Goal: Communication & Community: Participate in discussion

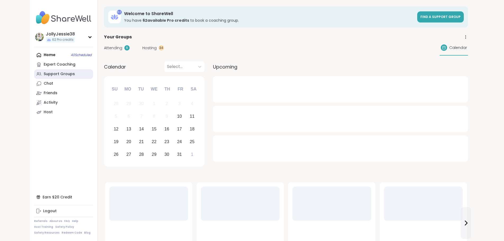
click at [44, 74] on div "Support Groups" at bounding box center [59, 73] width 31 height 5
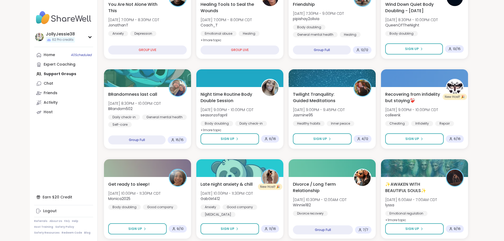
scroll to position [117, 0]
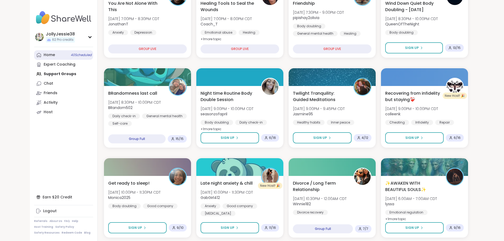
click at [44, 55] on div "Home 40 Scheduled" at bounding box center [49, 54] width 11 height 5
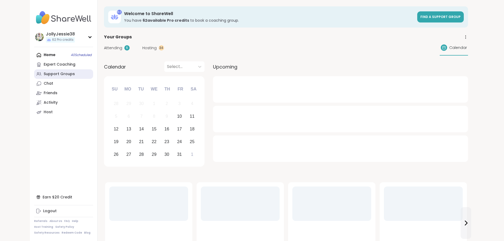
click at [44, 76] on div "Support Groups" at bounding box center [59, 73] width 31 height 5
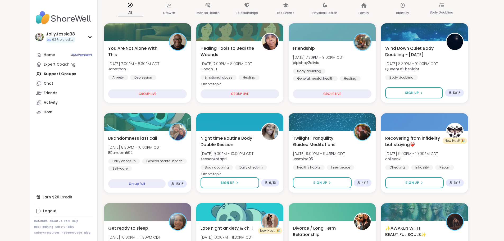
scroll to position [74, 0]
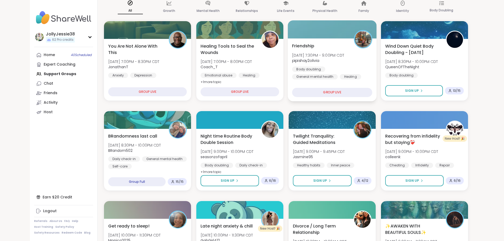
click at [357, 46] on div "Friendship [DATE] 7:30PM - 9:00PM CDT pipishay2olivia Body doubling General men…" at bounding box center [332, 61] width 80 height 37
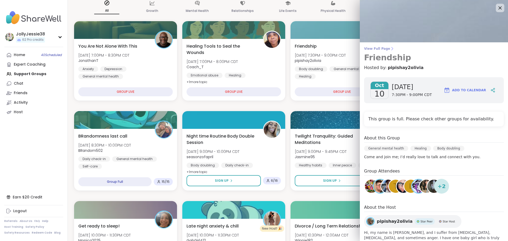
click at [371, 49] on span "View Full Page" at bounding box center [434, 49] width 140 height 4
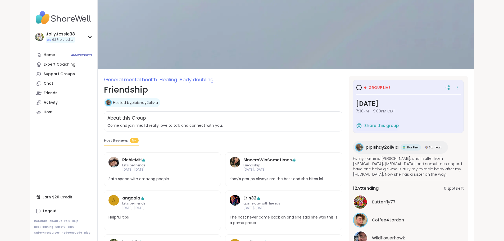
scroll to position [3, 0]
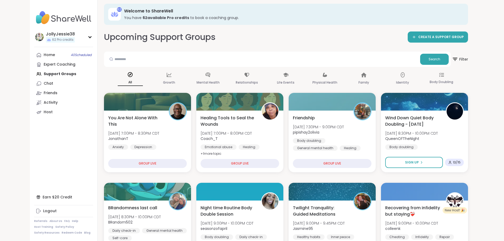
click at [34, 74] on div "Home 40 Scheduled Expert Coaching Support Groups Chat Friends Activity Host" at bounding box center [63, 83] width 59 height 67
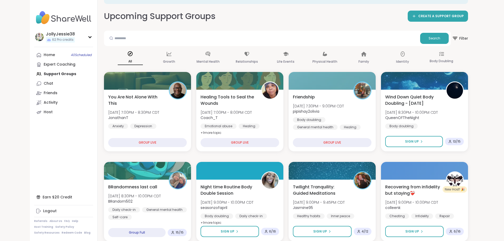
scroll to position [14, 0]
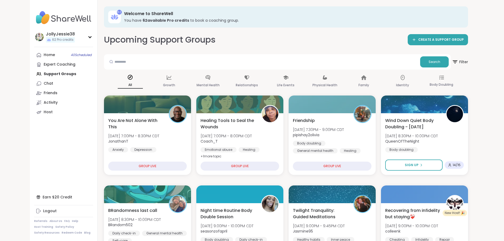
click at [39, 73] on div "Home 40 Scheduled Expert Coaching Support Groups Chat Friends Activity Host" at bounding box center [63, 83] width 59 height 67
click at [34, 57] on link "Home 40 Scheduled" at bounding box center [63, 55] width 59 height 10
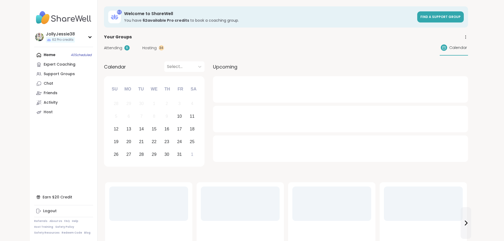
click at [104, 45] on span "Attending" at bounding box center [113, 48] width 18 height 6
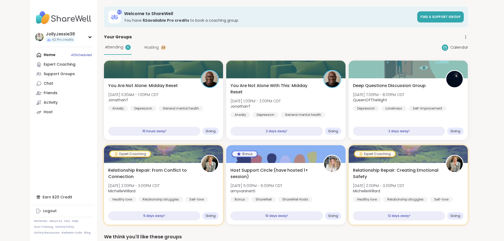
click at [234, 41] on div "Attending 6 Hosting 34 Calendar" at bounding box center [286, 47] width 364 height 15
click at [44, 72] on div "Support Groups" at bounding box center [59, 73] width 31 height 5
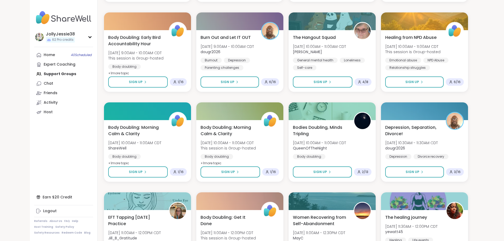
scroll to position [534, 0]
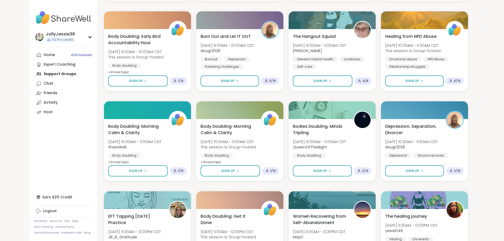
click at [363, 61] on div "Loneliness" at bounding box center [353, 59] width 26 height 5
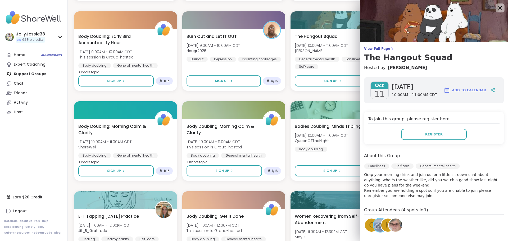
click at [497, 8] on icon at bounding box center [500, 8] width 7 height 7
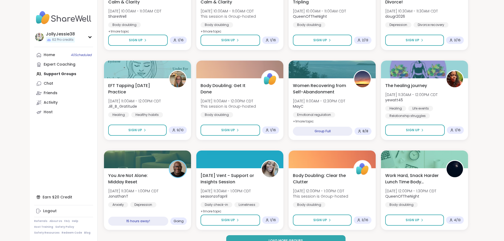
scroll to position [676, 0]
